Goal: Task Accomplishment & Management: Manage account settings

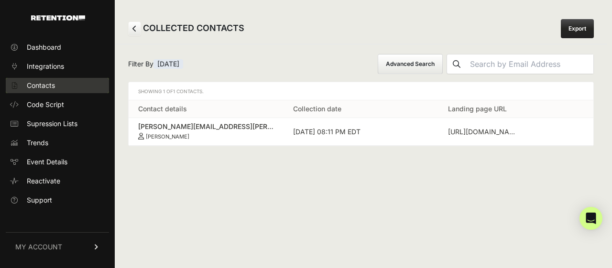
click at [42, 81] on span "Contacts" at bounding box center [41, 86] width 28 height 10
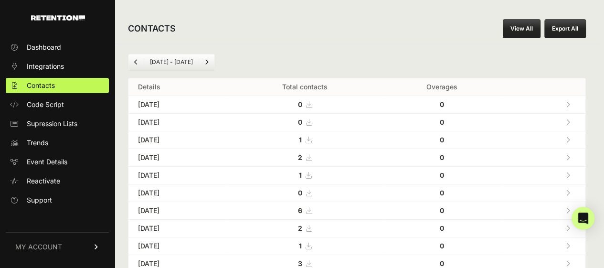
click at [571, 155] on icon at bounding box center [568, 157] width 4 height 7
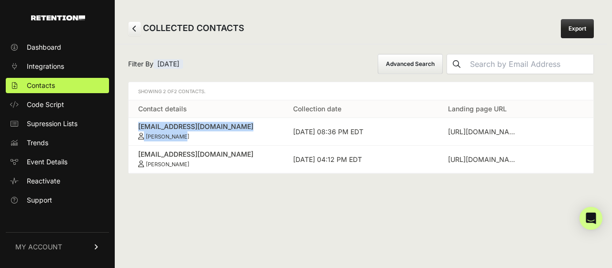
drag, startPoint x: 136, startPoint y: 124, endPoint x: 217, endPoint y: 140, distance: 82.9
click at [217, 140] on td "davis4inusa@sbcglobal.net Jarrod Davis" at bounding box center [206, 132] width 155 height 28
copy link "davis4inusa@sbcglobal.net Jarrod Davis"
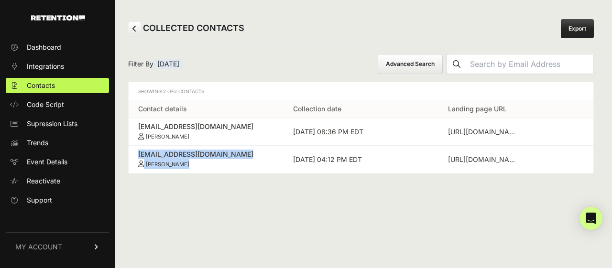
drag, startPoint x: 133, startPoint y: 151, endPoint x: 203, endPoint y: 172, distance: 72.1
click at [203, 172] on table "Contact details Collection date Landing page URL davis4inusa@sbcglobal.net Jarr…" at bounding box center [361, 136] width 464 height 73
copy link "lwalker346@yahoo.com Jordan Walker"
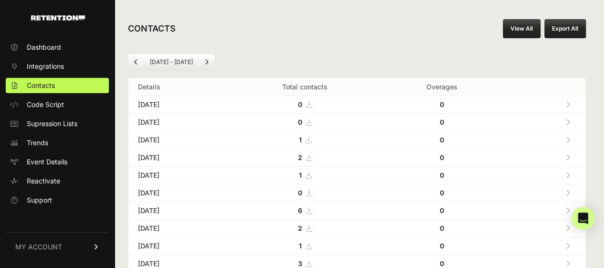
click at [576, 173] on link at bounding box center [568, 175] width 16 height 20
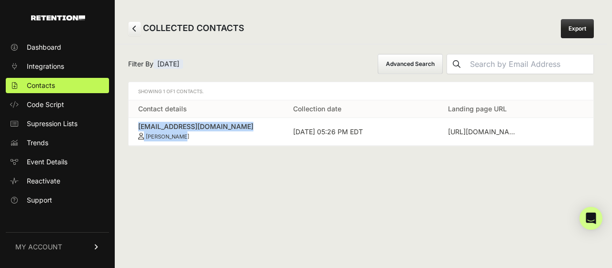
drag, startPoint x: 134, startPoint y: 123, endPoint x: 228, endPoint y: 135, distance: 94.9
click at [228, 135] on td "tswitzer@wi.rr.com Todd Switzer" at bounding box center [206, 132] width 155 height 28
copy link "tswitzer@wi.rr.com Todd Switzer"
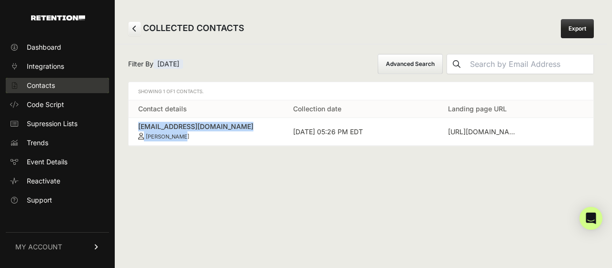
click at [37, 82] on span "Contacts" at bounding box center [41, 86] width 28 height 10
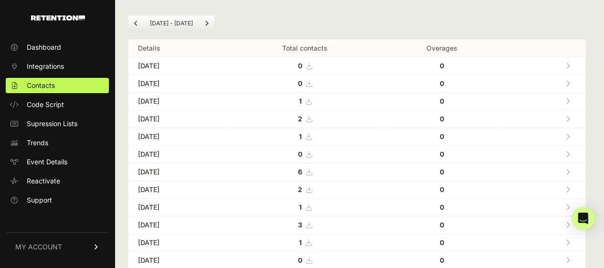
scroll to position [36, 0]
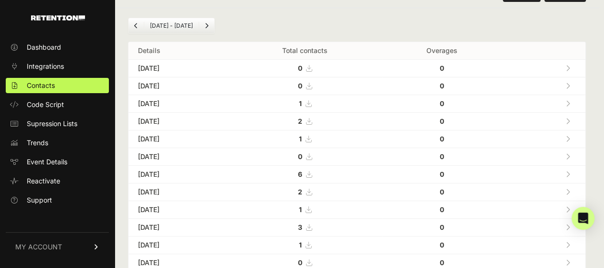
click at [571, 173] on icon at bounding box center [568, 174] width 4 height 7
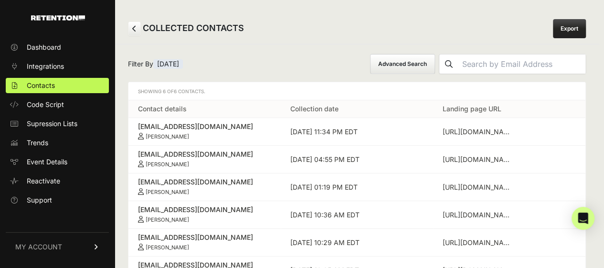
drag, startPoint x: 131, startPoint y: 118, endPoint x: 211, endPoint y: 133, distance: 81.2
click at [211, 133] on td "[EMAIL_ADDRESS][DOMAIN_NAME] [PERSON_NAME]" at bounding box center [205, 132] width 152 height 28
copy link "[EMAIL_ADDRESS][DOMAIN_NAME] [PERSON_NAME]"
drag, startPoint x: 133, startPoint y: 176, endPoint x: 195, endPoint y: 187, distance: 62.6
click at [195, 187] on td "[EMAIL_ADDRESS][DOMAIN_NAME] [PERSON_NAME]" at bounding box center [205, 187] width 152 height 28
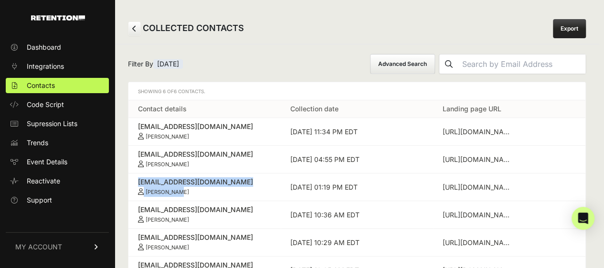
copy link "[EMAIL_ADDRESS][DOMAIN_NAME] [PERSON_NAME]"
